Goal: Information Seeking & Learning: Compare options

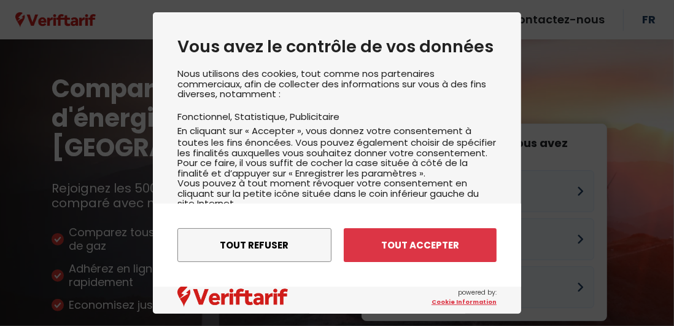
click at [268, 244] on button "Tout refuser" at bounding box center [255, 245] width 154 height 34
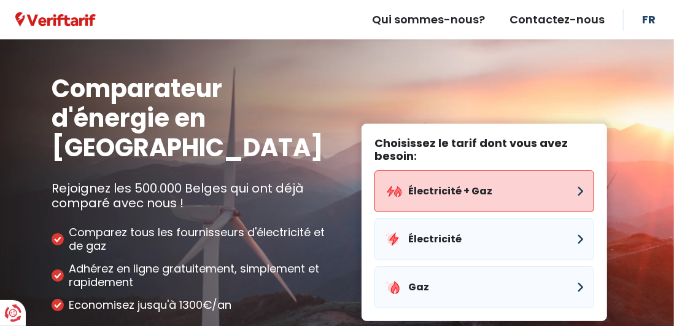
click at [575, 170] on button "Électricité + Gaz" at bounding box center [485, 191] width 220 height 42
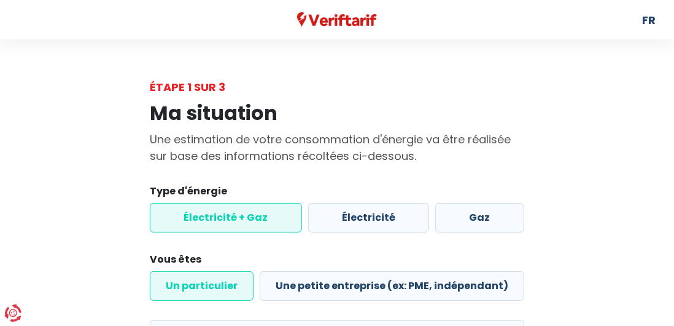
click at [214, 211] on label "Électricité + Gaz" at bounding box center [226, 217] width 152 height 29
click at [214, 211] on input "Électricité + Gaz" at bounding box center [226, 217] width 152 height 29
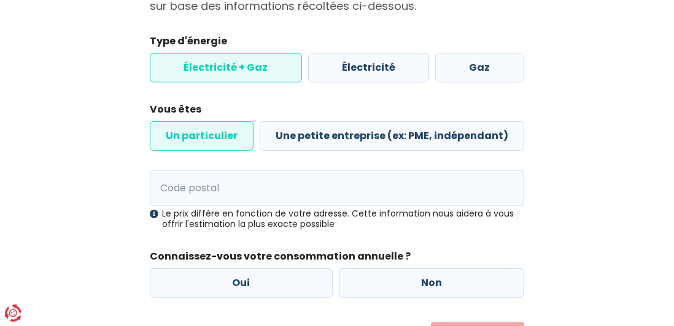
scroll to position [152, 0]
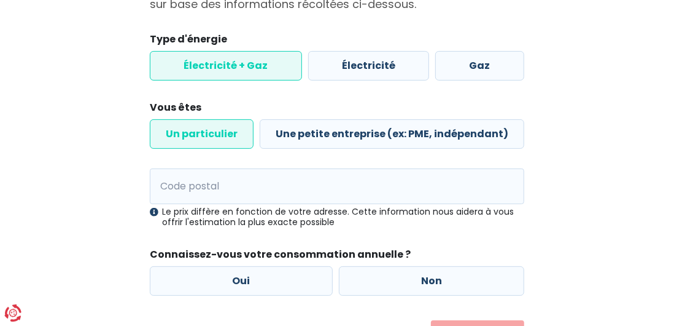
click at [254, 279] on label "Oui" at bounding box center [241, 280] width 183 height 29
click at [254, 279] on input "Oui" at bounding box center [241, 280] width 183 height 29
radio input "true"
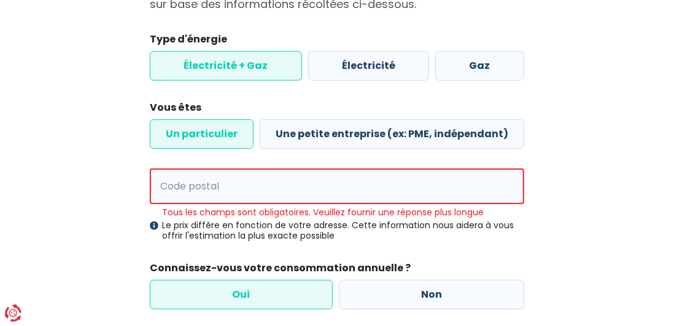
scroll to position [178, 0]
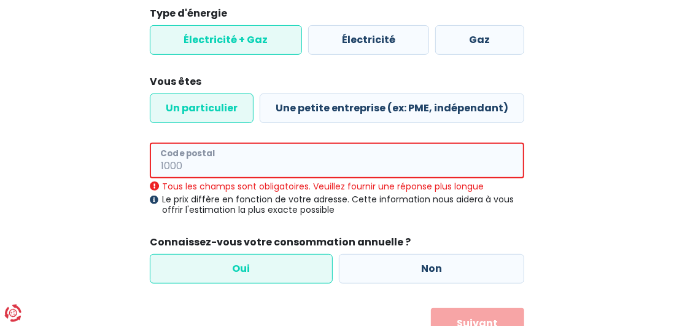
click at [285, 165] on input "Code postal" at bounding box center [337, 160] width 375 height 36
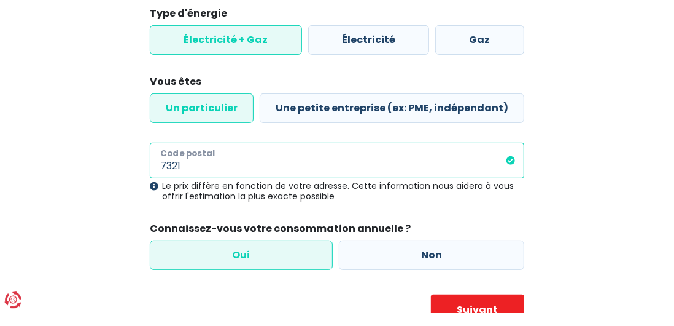
scroll to position [164, 0]
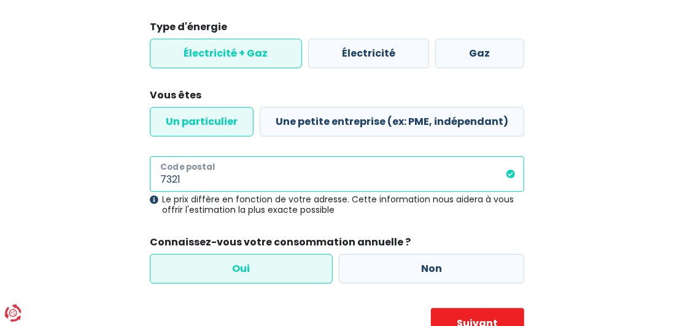
type input "7321"
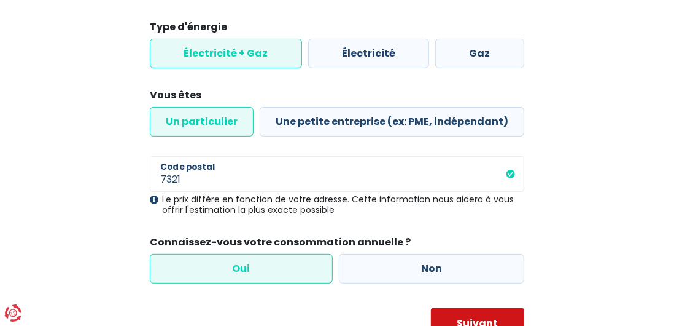
click at [493, 325] on button "Suivant" at bounding box center [478, 323] width 94 height 31
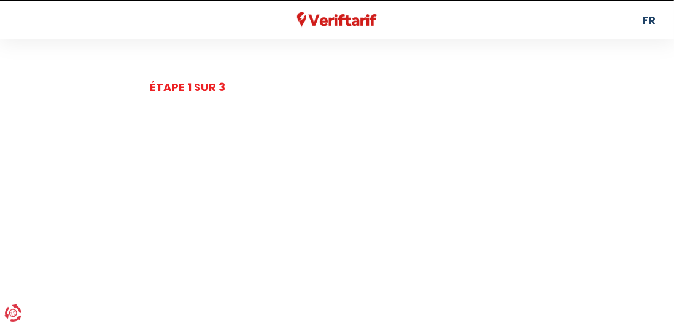
select select
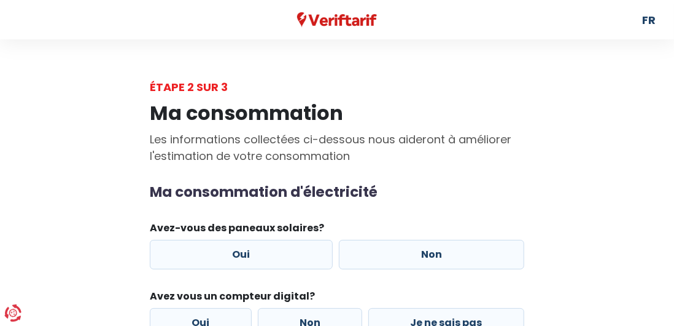
click at [440, 251] on label "Non" at bounding box center [432, 254] width 186 height 29
click at [440, 251] on input "Non" at bounding box center [432, 254] width 186 height 29
radio input "true"
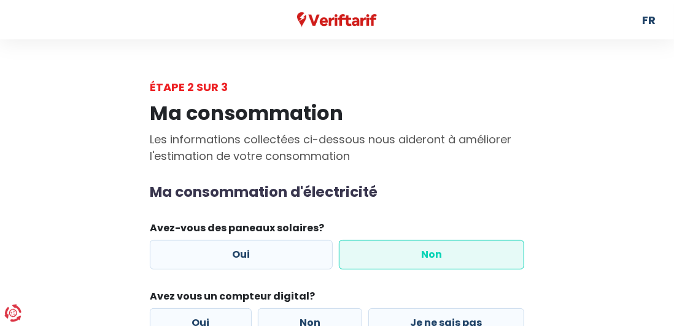
click at [193, 325] on label "Oui" at bounding box center [201, 322] width 102 height 29
click at [193, 325] on input "Oui" at bounding box center [201, 322] width 102 height 29
radio input "true"
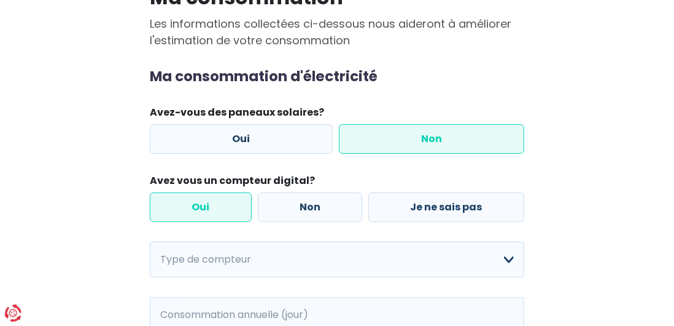
scroll to position [117, 0]
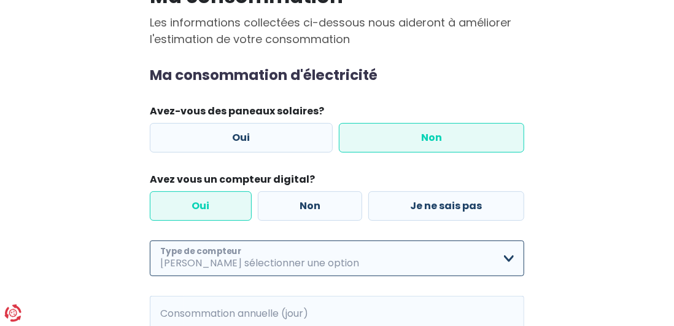
click at [507, 258] on select "Mono-horaire Bi-horaire Mono-horaire + exclusif nuit Bi-horaire + exclusif nuit…" at bounding box center [337, 258] width 375 height 36
select select "day_night_bi_hourly"
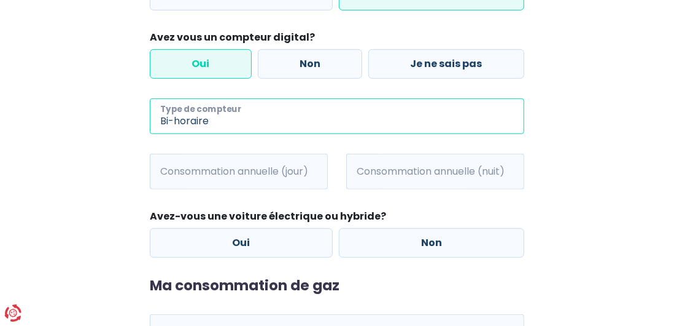
scroll to position [259, 0]
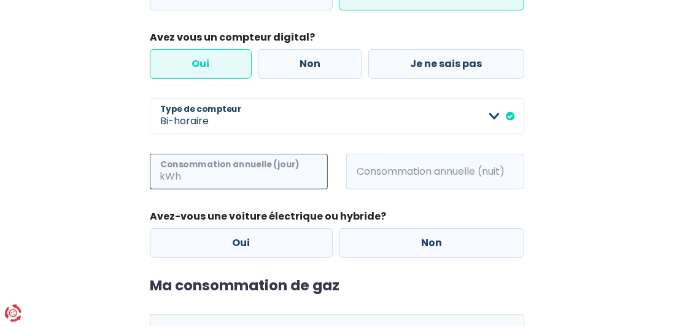
click at [260, 172] on input "Consommation annuelle (jour)" at bounding box center [256, 172] width 144 height 36
type input "2000"
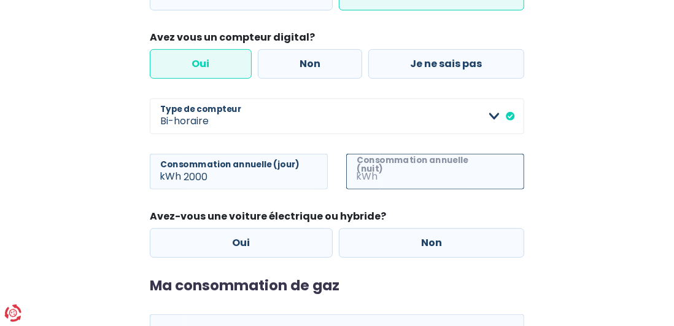
click at [418, 168] on input "Consommation annuelle (nuit)" at bounding box center [452, 172] width 144 height 36
type input "1500"
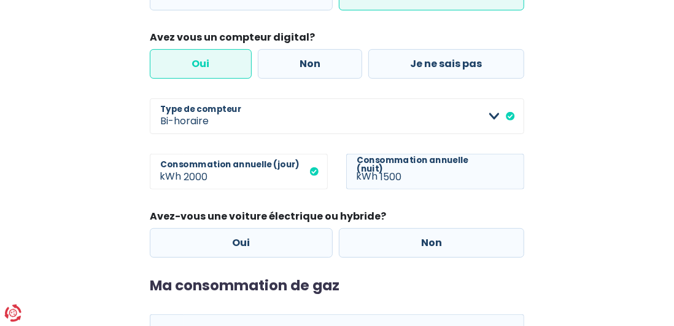
click at [452, 244] on label "Non" at bounding box center [432, 242] width 186 height 29
click at [452, 244] on input "Non" at bounding box center [432, 242] width 186 height 29
radio input "true"
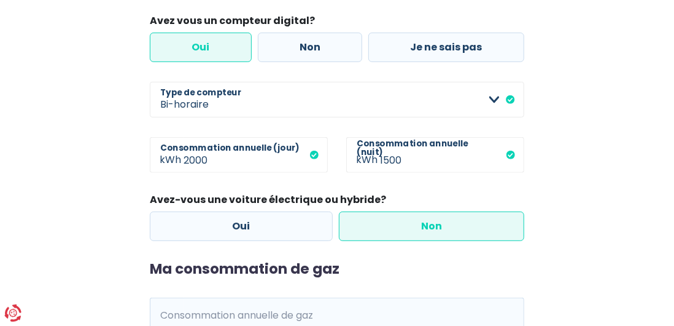
scroll to position [325, 0]
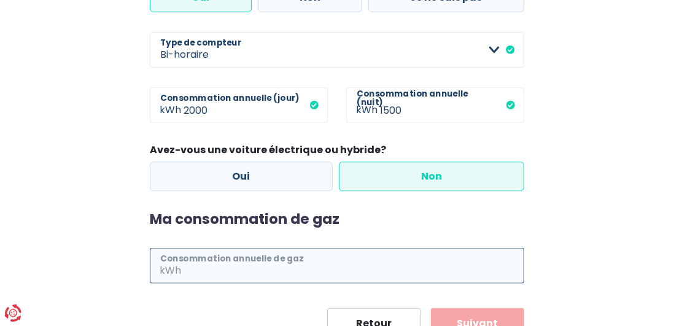
click at [314, 268] on input "Consommation annuelle de gaz" at bounding box center [354, 266] width 341 height 36
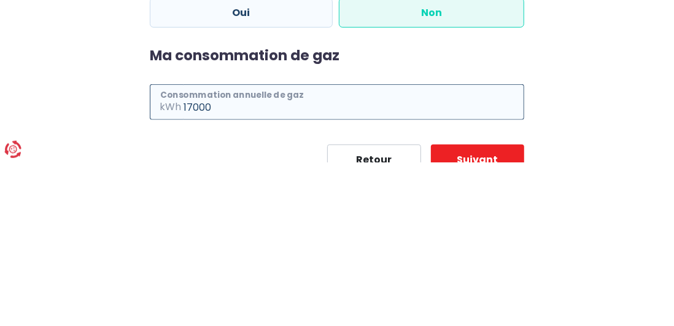
type input "17000"
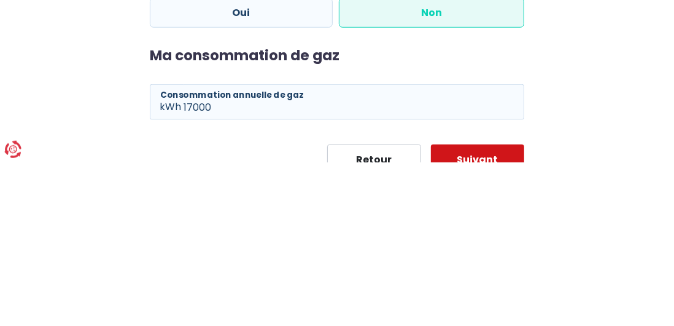
click at [484, 321] on button "Suivant" at bounding box center [478, 323] width 94 height 31
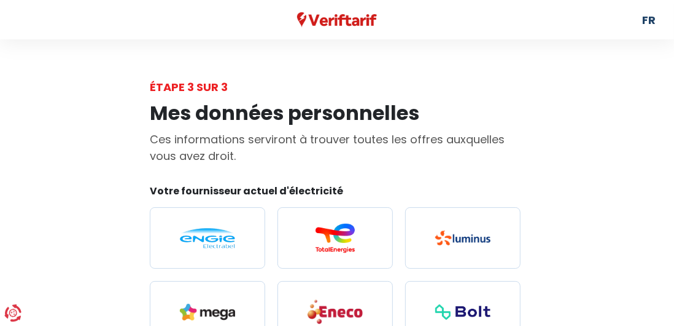
click at [206, 223] on label at bounding box center [207, 237] width 115 height 61
click at [206, 223] on input "radio" at bounding box center [207, 237] width 115 height 61
radio input "true"
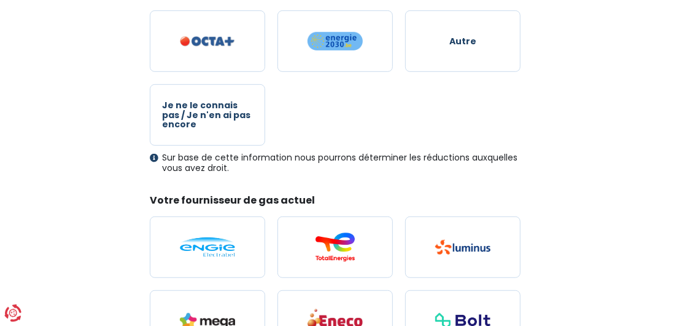
scroll to position [344, 0]
click at [207, 239] on img at bounding box center [207, 247] width 55 height 20
click at [207, 239] on input "radio" at bounding box center [207, 246] width 115 height 61
radio input "true"
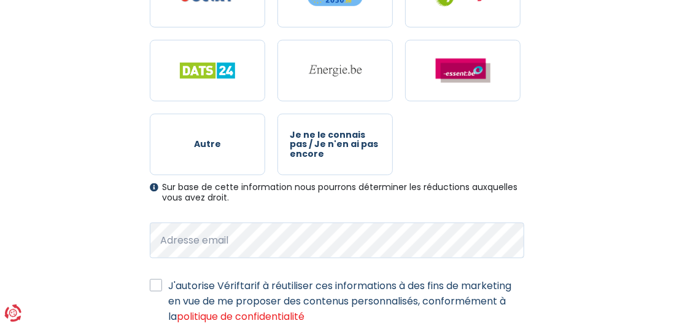
scroll to position [779, 0]
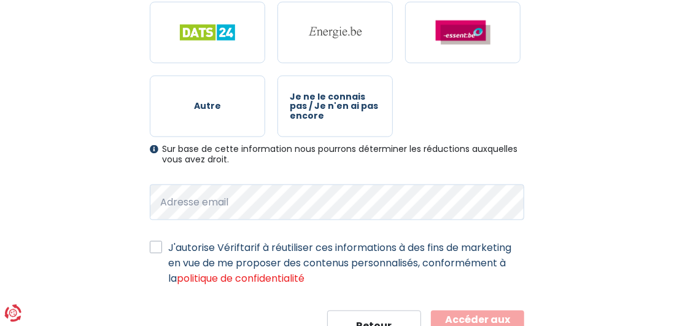
click at [500, 325] on button "Accéder aux résultats" at bounding box center [478, 325] width 94 height 31
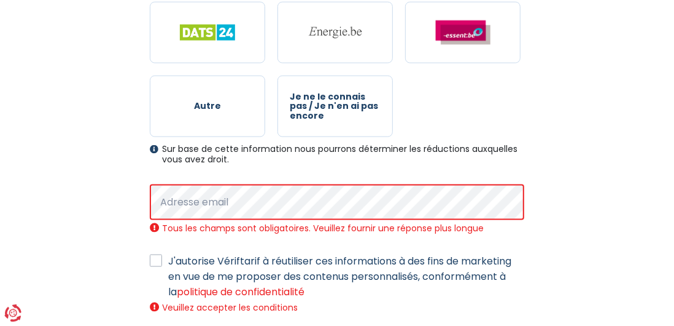
scroll to position [806, 0]
